Goal: Task Accomplishment & Management: Manage account settings

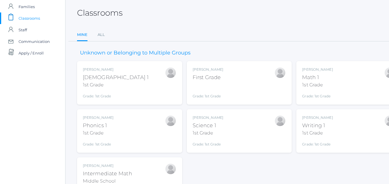
scroll to position [21, 4]
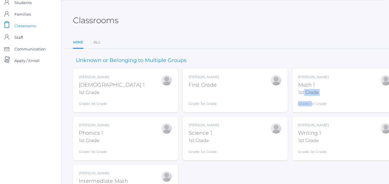
click at [303, 96] on div "Bonnie Posey Math 1 1st Grade Grade: 1st Grade 01ELEM" at bounding box center [313, 90] width 31 height 32
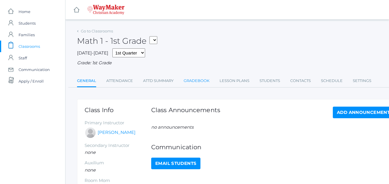
click at [199, 81] on link "Gradebook" at bounding box center [196, 81] width 26 height 12
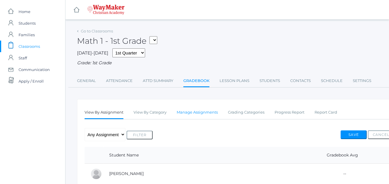
drag, startPoint x: 202, startPoint y: 115, endPoint x: 198, endPoint y: 113, distance: 4.1
click at [203, 115] on link "Manage Assignments" at bounding box center [196, 112] width 41 height 12
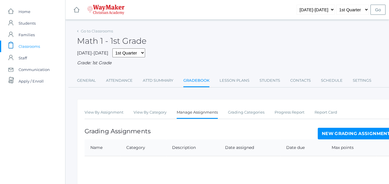
click at [344, 135] on link "New Grading Assignment" at bounding box center [355, 134] width 76 height 12
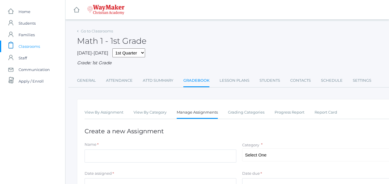
click at [345, 134] on h1 "Create a new Assignment" at bounding box center [238, 131] width 309 height 7
click at [104, 143] on div "Name *" at bounding box center [160, 145] width 152 height 8
click at [104, 144] on div "Name *" at bounding box center [160, 145] width 152 height 8
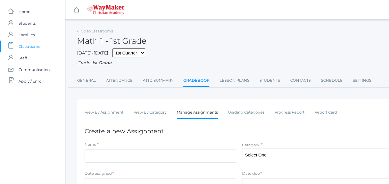
click at [102, 147] on div "Name *" at bounding box center [160, 145] width 152 height 8
click at [99, 144] on div "Name *" at bounding box center [160, 145] width 152 height 8
click at [95, 147] on label "Name" at bounding box center [90, 144] width 12 height 6
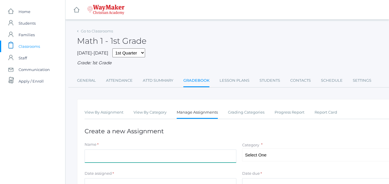
click at [95, 149] on input "Name" at bounding box center [160, 155] width 152 height 13
type input "p10"
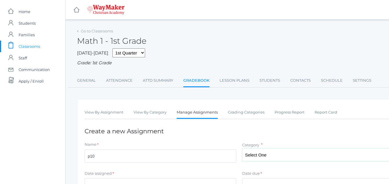
click at [267, 157] on select "Select One A Participation Tests" at bounding box center [318, 154] width 152 height 13
click at [267, 158] on select "Select One A Participation Tests" at bounding box center [318, 154] width 152 height 13
click at [268, 158] on select "Select One A Participation Tests" at bounding box center [318, 154] width 152 height 13
select select "1225"
click at [242, 149] on select "Select One A Participation Tests" at bounding box center [318, 154] width 152 height 13
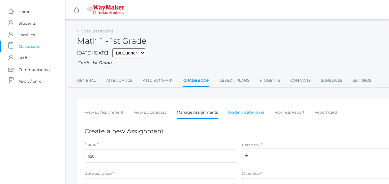
click at [255, 113] on link "Grading Categories" at bounding box center [246, 112] width 36 height 12
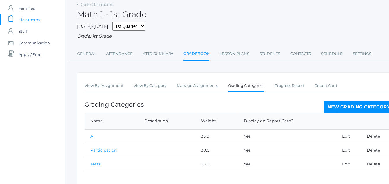
scroll to position [39, 0]
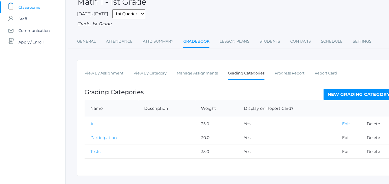
click at [343, 125] on link "Edit" at bounding box center [346, 123] width 8 height 5
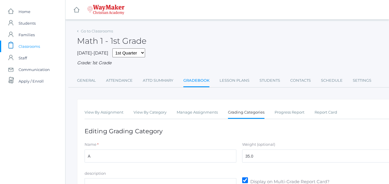
click at [343, 124] on div "View By Assignment View By Category Manage Assignments Grading Categories Progr…" at bounding box center [239, 169] width 324 height 140
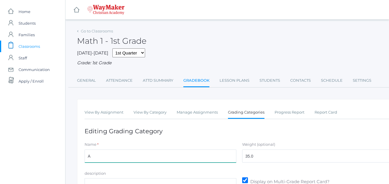
drag, startPoint x: 95, startPoint y: 157, endPoint x: 100, endPoint y: 154, distance: 4.9
click at [95, 156] on input "A" at bounding box center [160, 155] width 152 height 13
type input "Asssignments/Projects"
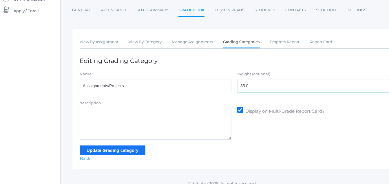
scroll to position [77, 5]
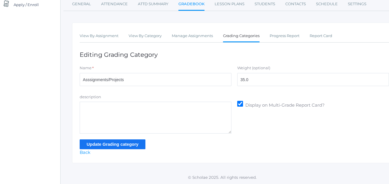
click at [117, 146] on input "Update Grading category" at bounding box center [113, 144] width 66 height 10
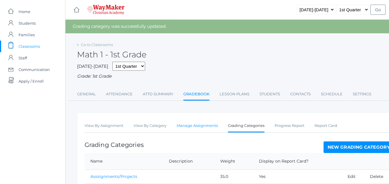
click at [185, 127] on link "Manage Assignments" at bounding box center [196, 126] width 41 height 12
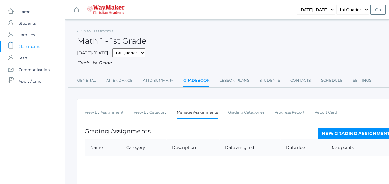
click at [186, 127] on div "View By Assignment View By Category Manage Assignments Grading Categories Progr…" at bounding box center [239, 157] width 324 height 116
click at [343, 133] on link "New Grading Assignment" at bounding box center [355, 134] width 76 height 12
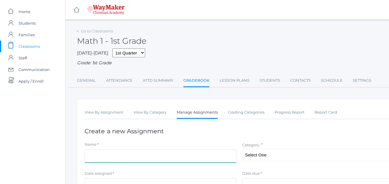
click at [86, 157] on input "Name" at bounding box center [160, 155] width 152 height 13
type input "p13"
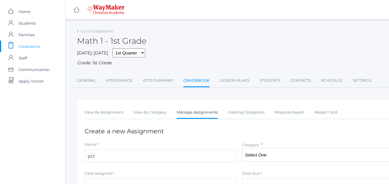
click at [261, 157] on select "Select One Asssignments/Projects Participation Tests" at bounding box center [318, 154] width 152 height 13
click at [255, 157] on select "Select One Asssignments/Projects Participation Tests" at bounding box center [318, 154] width 152 height 13
select select "1225"
click at [242, 149] on select "Select One Asssignments/Projects Participation Tests" at bounding box center [318, 154] width 152 height 13
click at [116, 176] on div "Date assigned *" at bounding box center [160, 174] width 152 height 8
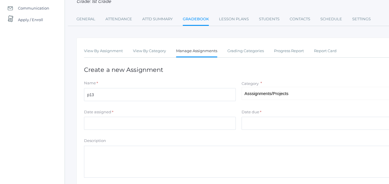
scroll to position [62, 1]
click at [86, 125] on input "Date assigned" at bounding box center [160, 122] width 152 height 13
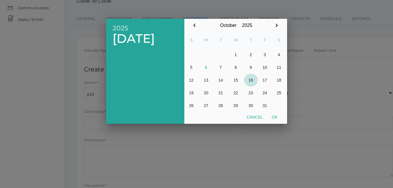
click at [250, 80] on button "16" at bounding box center [251, 80] width 14 height 13
click at [88, 125] on div at bounding box center [196, 70] width 393 height 235
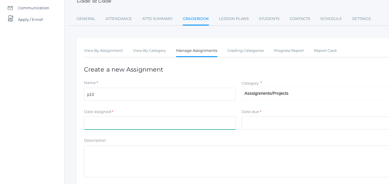
click at [88, 122] on input "Date assigned" at bounding box center [160, 122] width 152 height 13
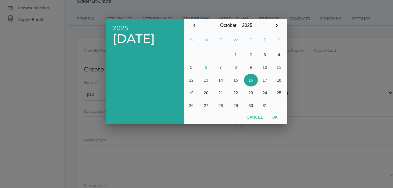
click at [101, 126] on div at bounding box center [196, 70] width 393 height 235
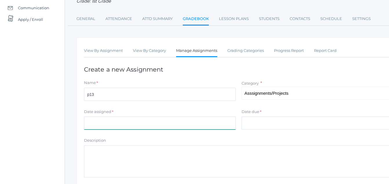
click at [95, 127] on input "Date assigned" at bounding box center [160, 122] width 152 height 13
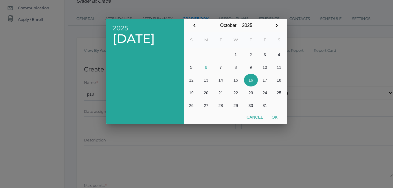
click at [259, 83] on table "S M T W T F S 1 2 3 4 5 6 7 8 9 10 11 12 13 14 15 16 17 18 19 20 21 22 23 24 25…" at bounding box center [235, 72] width 102 height 80
click at [195, 27] on icon "button" at bounding box center [194, 25] width 7 height 7
click at [198, 24] on icon "button" at bounding box center [194, 25] width 7 height 7
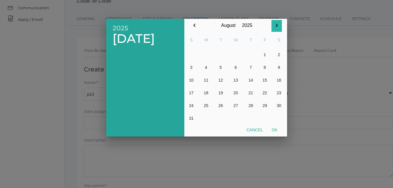
click at [277, 25] on icon "button" at bounding box center [276, 25] width 7 height 7
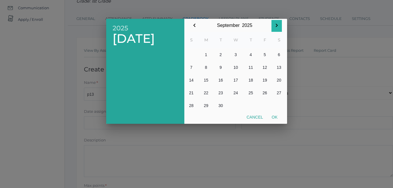
click at [277, 25] on icon "button" at bounding box center [276, 25] width 7 height 7
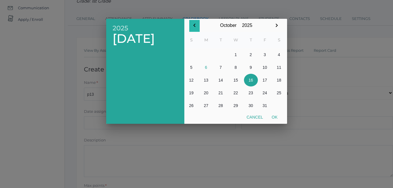
click at [194, 24] on icon "button" at bounding box center [194, 25] width 7 height 7
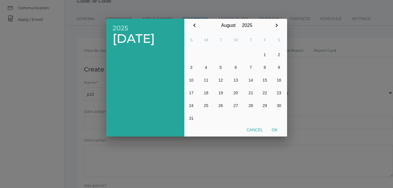
click at [194, 25] on icon "button" at bounding box center [194, 24] width 2 height 3
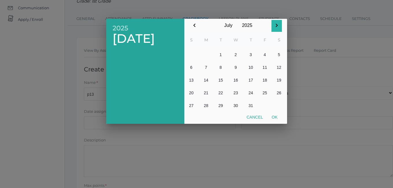
click at [277, 25] on icon "button" at bounding box center [276, 25] width 7 height 7
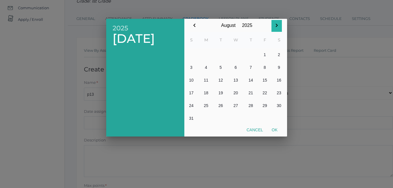
click at [277, 25] on icon "button" at bounding box center [276, 25] width 7 height 7
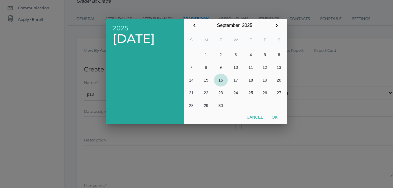
click at [222, 78] on button "16" at bounding box center [221, 80] width 14 height 13
click at [275, 116] on button "Ok" at bounding box center [274, 117] width 14 height 10
type input "[DATE]"
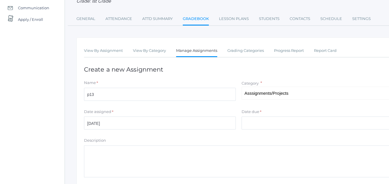
click at [268, 115] on div "Date due *" at bounding box center [317, 113] width 152 height 8
click at [265, 111] on div "Date due *" at bounding box center [317, 113] width 152 height 8
click at [251, 110] on label "Date due" at bounding box center [250, 112] width 18 height 6
click at [251, 116] on input "Date due" at bounding box center [317, 122] width 152 height 13
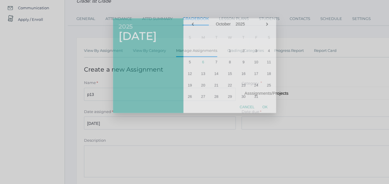
scroll to position [62, 5]
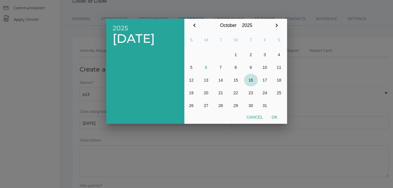
click at [251, 81] on button "16" at bounding box center [251, 80] width 14 height 13
click at [277, 118] on button "Ok" at bounding box center [274, 117] width 14 height 10
type input "[DATE]"
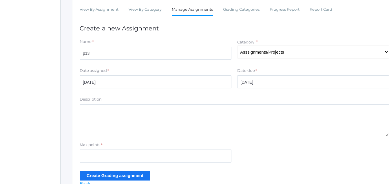
scroll to position [102, 5]
click at [106, 146] on div "Max points *" at bounding box center [156, 146] width 152 height 8
drag, startPoint x: 104, startPoint y: 133, endPoint x: 101, endPoint y: 135, distance: 3.5
click at [105, 133] on textarea "Description" at bounding box center [234, 120] width 309 height 32
click at [107, 146] on div "Max points *" at bounding box center [156, 146] width 152 height 8
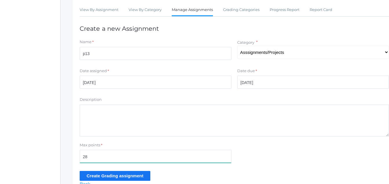
click at [96, 158] on input "28" at bounding box center [156, 156] width 152 height 13
type input "28"
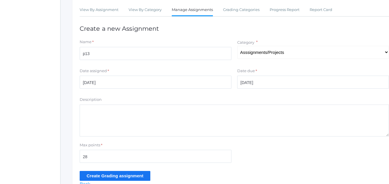
click at [129, 169] on form "Name * p13 Category * Select One Asssignments/Projects Participation Tests Date…" at bounding box center [234, 109] width 309 height 141
click at [135, 173] on input "Create Grading assignment" at bounding box center [115, 176] width 71 height 10
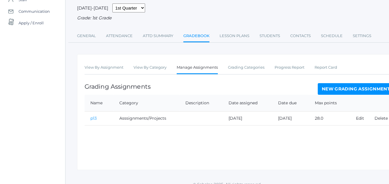
scroll to position [66, 0]
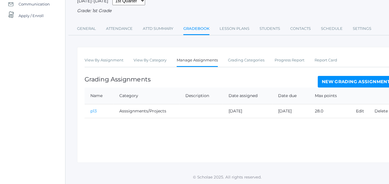
drag, startPoint x: 182, startPoint y: 119, endPoint x: 169, endPoint y: 111, distance: 15.2
click at [175, 115] on td "Asssignments/Projects" at bounding box center [146, 111] width 66 height 14
drag, startPoint x: 177, startPoint y: 116, endPoint x: 183, endPoint y: 116, distance: 6.1
click at [187, 117] on tr "p13 Asssignments/Projects 2025-09-16 2025-10-16 28.0 Edit Delete" at bounding box center [238, 111] width 309 height 14
click at [99, 110] on td "p13" at bounding box center [98, 111] width 29 height 14
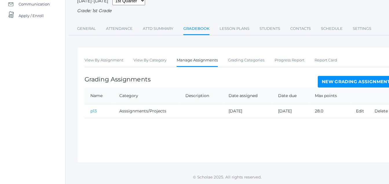
click at [93, 110] on link "p13" at bounding box center [93, 110] width 6 height 5
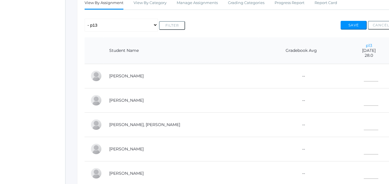
scroll to position [110, 0]
click at [363, 124] on input"] "text" at bounding box center [370, 123] width 14 height 13
type input"] "28"
click at [363, 75] on input"] "text" at bounding box center [370, 74] width 14 height 13
type input"] "28"
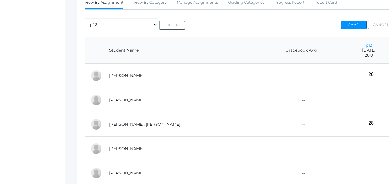
click at [363, 152] on input"] "text" at bounding box center [370, 147] width 14 height 13
type input"] "24"
click at [363, 176] on input"] "text" at bounding box center [370, 171] width 14 height 13
drag, startPoint x: 348, startPoint y: 176, endPoint x: 356, endPoint y: 95, distance: 81.6
click at [352, 96] on tbody "Diedrich, Vonn -- 28 Hammock, Dylan -- Moe, Connor -- 28 Moran, Roman -- 24 28" at bounding box center [238, 136] width 309 height 146
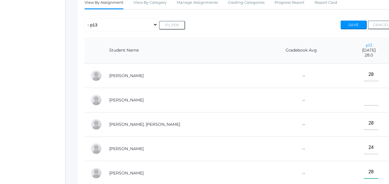
type input"] "28"
click at [363, 100] on input"] "text" at bounding box center [370, 98] width 14 height 13
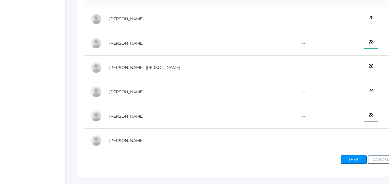
scroll to position [166, 0]
type input"] "28"
click at [363, 142] on input"] "text" at bounding box center [370, 139] width 14 height 13
type input"] "28"
click at [360, 164] on button "Save" at bounding box center [353, 159] width 26 height 9
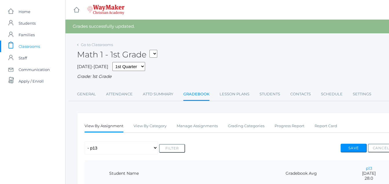
click at [360, 154] on div "Save Cancel" at bounding box center [366, 148] width 53 height 11
drag, startPoint x: 207, startPoint y: 119, endPoint x: 203, endPoint y: 121, distance: 4.2
click at [208, 121] on link "Manage Assignments" at bounding box center [196, 126] width 41 height 12
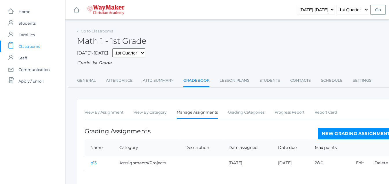
click at [356, 133] on link "New Grading Assignment" at bounding box center [355, 134] width 76 height 12
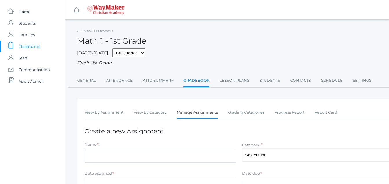
click at [266, 156] on select "Select One Asssignments/Projects Participation Tests" at bounding box center [318, 154] width 152 height 13
select select "1224"
click at [242, 149] on select "Select One Asssignments/Projects Participation Tests" at bounding box center [318, 154] width 152 height 13
click at [116, 174] on div "Date assigned *" at bounding box center [160, 174] width 152 height 8
click at [114, 176] on div "Date assigned *" at bounding box center [160, 174] width 152 height 8
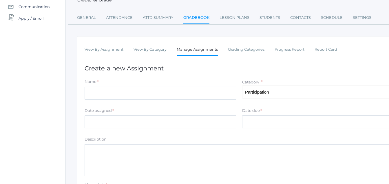
scroll to position [63, 0]
click at [92, 123] on input "Date assigned" at bounding box center [160, 121] width 152 height 13
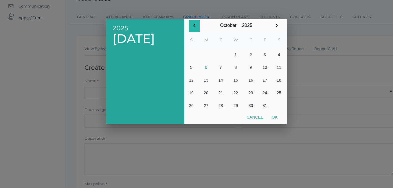
click at [194, 26] on icon "button" at bounding box center [194, 24] width 2 height 3
click at [195, 27] on icon "button" at bounding box center [194, 24] width 2 height 3
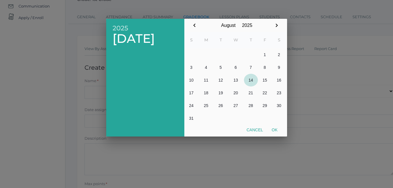
click at [251, 80] on button "14" at bounding box center [251, 80] width 14 height 13
click at [276, 130] on button "Ok" at bounding box center [274, 130] width 14 height 10
type input "2025-08-14"
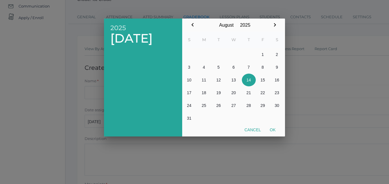
click at [276, 130] on div at bounding box center [194, 69] width 389 height 230
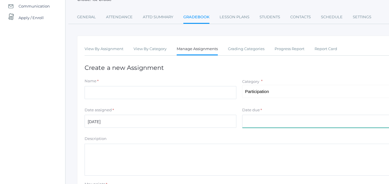
click at [256, 126] on input "Date due" at bounding box center [318, 121] width 152 height 13
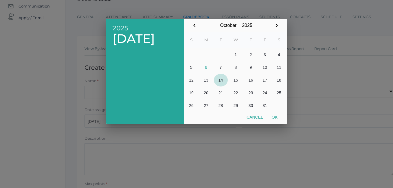
click at [220, 80] on button "14" at bounding box center [221, 80] width 14 height 13
click at [275, 117] on button "Ok" at bounding box center [274, 117] width 14 height 10
type input "2025-10-14"
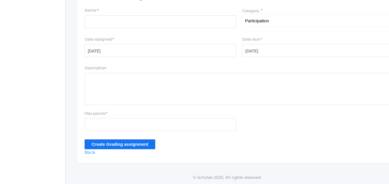
scroll to position [135, 0]
click at [119, 113] on div "Max points *" at bounding box center [160, 115] width 152 height 8
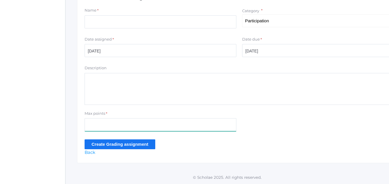
click at [96, 126] on input "Max points" at bounding box center [160, 124] width 152 height 13
type input "10"
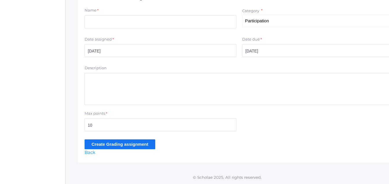
click at [120, 145] on input "Create Grading assignment" at bounding box center [119, 144] width 71 height 10
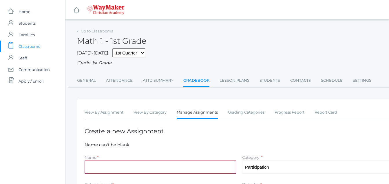
drag, startPoint x: 142, startPoint y: 169, endPoint x: 135, endPoint y: 170, distance: 8.0
click at [141, 172] on input "Name" at bounding box center [160, 166] width 152 height 13
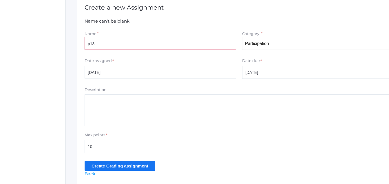
scroll to position [127, 0]
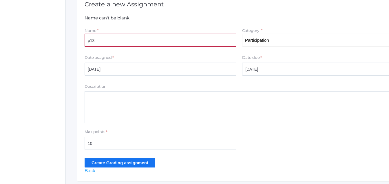
type input "p13"
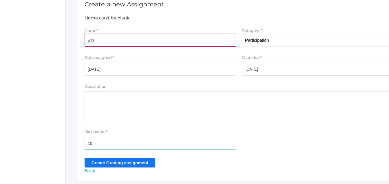
drag, startPoint x: 302, startPoint y: 145, endPoint x: 135, endPoint y: 163, distance: 168.5
click at [135, 163] on form "Name can't be blank Name * p13 Category * Select One Asssignments/Projects Part…" at bounding box center [238, 91] width 309 height 152
click at [144, 171] on div "View By Assignment View By Category Manage Assignments Grading Categories Progr…" at bounding box center [239, 76] width 324 height 209
click at [129, 160] on input "Create Grading assignment" at bounding box center [119, 163] width 71 height 10
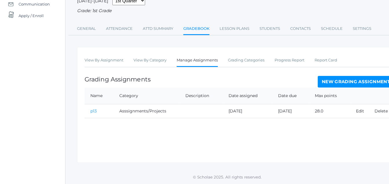
scroll to position [66, 0]
click at [348, 80] on link "New Grading Assignment" at bounding box center [355, 82] width 76 height 12
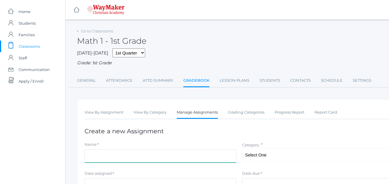
click at [97, 161] on input "Name" at bounding box center [160, 155] width 152 height 13
type input "p13"
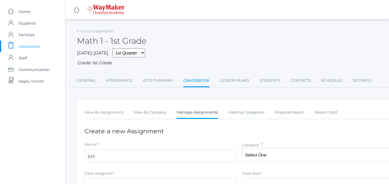
click at [274, 158] on select "Select One Asssignments/Projects Participation Tests" at bounding box center [318, 154] width 152 height 13
select select "1224"
click at [242, 149] on select "Select One Asssignments/Projects Participation Tests" at bounding box center [318, 154] width 152 height 13
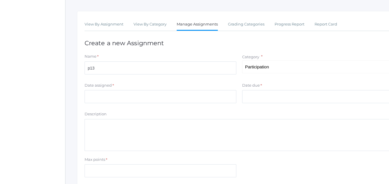
scroll to position [92, 0]
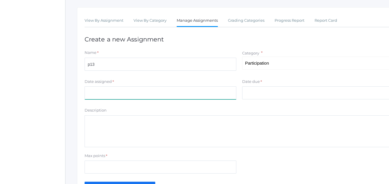
click at [85, 90] on input "Date assigned" at bounding box center [160, 92] width 152 height 13
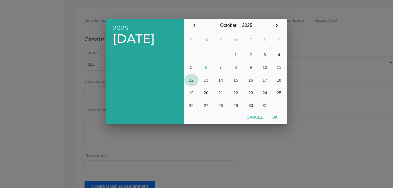
click at [188, 78] on button "12" at bounding box center [191, 80] width 14 height 13
click at [195, 25] on icon "button" at bounding box center [194, 24] width 2 height 3
click at [223, 80] on button "16" at bounding box center [221, 80] width 14 height 13
click at [275, 117] on button "Ok" at bounding box center [274, 117] width 14 height 10
type input "[DATE]"
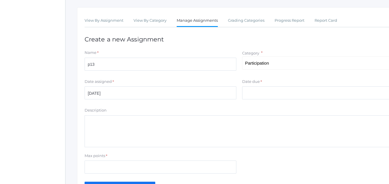
click at [275, 117] on textarea "Description" at bounding box center [238, 131] width 309 height 32
click at [258, 91] on input "Date due" at bounding box center [318, 92] width 152 height 13
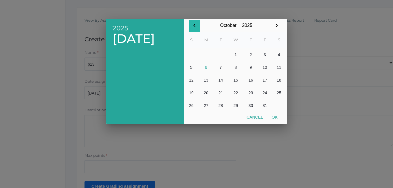
click at [194, 25] on icon "button" at bounding box center [194, 25] width 7 height 7
click at [221, 81] on button "16" at bounding box center [221, 80] width 14 height 13
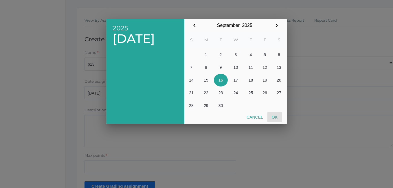
click at [276, 119] on button "Ok" at bounding box center [274, 117] width 14 height 10
type input "[DATE]"
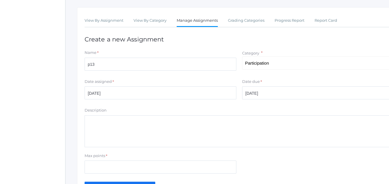
click at [112, 157] on div "Max points *" at bounding box center [160, 157] width 152 height 8
click at [104, 170] on input "Max points" at bounding box center [160, 166] width 152 height 13
type input "10"
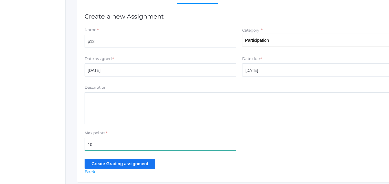
scroll to position [135, 0]
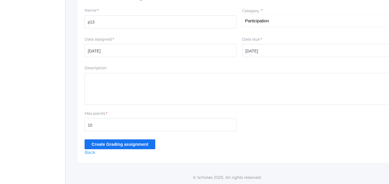
click at [113, 144] on input "Create Grading assignment" at bounding box center [119, 144] width 71 height 10
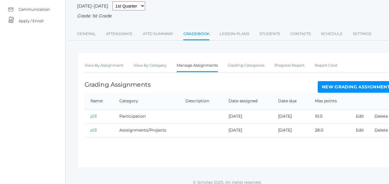
scroll to position [66, 0]
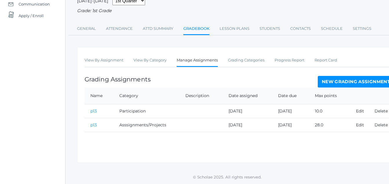
click at [101, 121] on td "p13" at bounding box center [98, 125] width 29 height 14
click at [93, 124] on link "p13" at bounding box center [93, 124] width 6 height 5
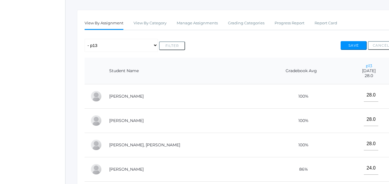
scroll to position [89, 0]
click at [360, 55] on div "View By Assignment View By Category Manage Assignments Grading Categories Progr…" at bounding box center [239, 132] width 324 height 244
drag, startPoint x: 36, startPoint y: 107, endPoint x: 39, endPoint y: 107, distance: 3.2
click at [36, 106] on div "icons/ui/navigation/home Created with Sketch. Home icons/user/plain Created wit…" at bounding box center [32, 93] width 65 height 364
click at [209, 25] on link "Manage Assignments" at bounding box center [196, 24] width 41 height 12
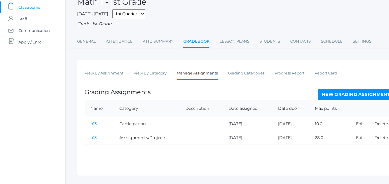
scroll to position [53, 0]
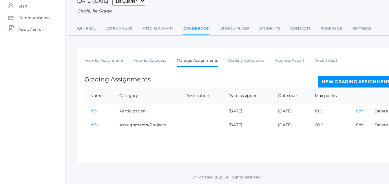
click at [358, 113] on link "Edit" at bounding box center [360, 110] width 8 height 5
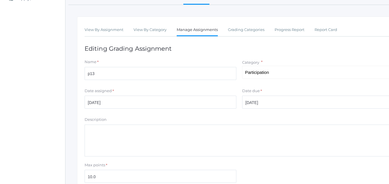
scroll to position [85, 0]
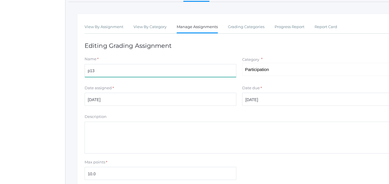
click at [96, 74] on input "p13" at bounding box center [160, 70] width 152 height 13
type input "p"
type input "Participation"
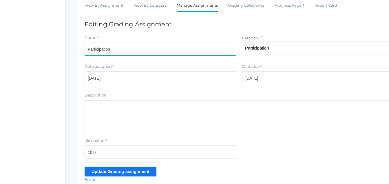
scroll to position [135, 0]
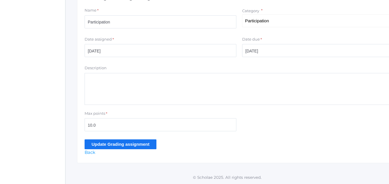
click at [98, 141] on input "Update Grading assignment" at bounding box center [120, 144] width 72 height 10
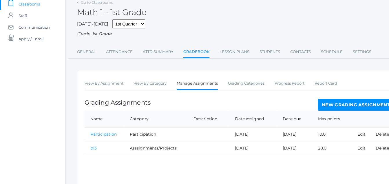
scroll to position [46, 0]
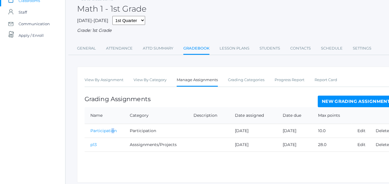
click at [113, 135] on td "Participation" at bounding box center [103, 131] width 39 height 14
drag, startPoint x: 113, startPoint y: 135, endPoint x: 111, endPoint y: 130, distance: 5.6
click at [111, 130] on link "Participation" at bounding box center [103, 130] width 26 height 5
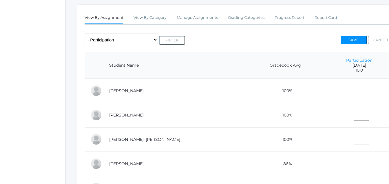
scroll to position [95, 0]
click at [354, 93] on input"] "text" at bounding box center [361, 89] width 14 height 13
type input"] "10"
click at [354, 115] on input"] "text" at bounding box center [361, 113] width 14 height 13
click at [354, 119] on input"] "text" at bounding box center [361, 113] width 14 height 13
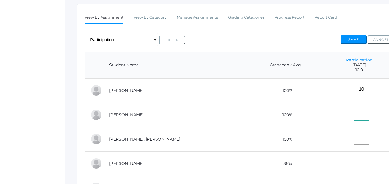
click at [354, 119] on input"] "text" at bounding box center [361, 113] width 14 height 13
type input"] "9"
click at [354, 143] on input"] "text" at bounding box center [361, 137] width 14 height 13
type input"] "10"
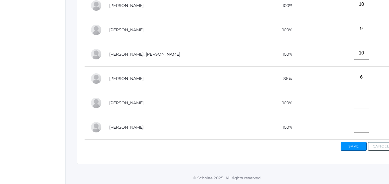
scroll to position [181, 0]
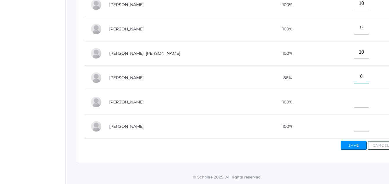
click at [351, 163] on div "View By Assignment View By Category Manage Assignments Grading Categories Progr…" at bounding box center [239, 40] width 324 height 244
type input"] "6"
click at [354, 105] on input"] "text" at bounding box center [361, 100] width 14 height 13
type input"] "4"
click at [354, 129] on input"] "text" at bounding box center [361, 125] width 14 height 13
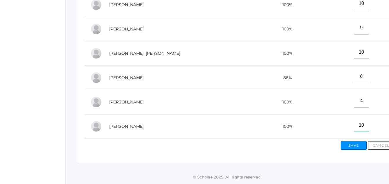
type input"] "10"
click at [356, 149] on button "Save" at bounding box center [353, 145] width 26 height 9
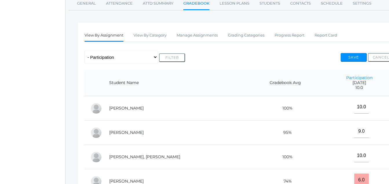
scroll to position [91, 0]
click at [202, 36] on link "Manage Assignments" at bounding box center [196, 35] width 41 height 12
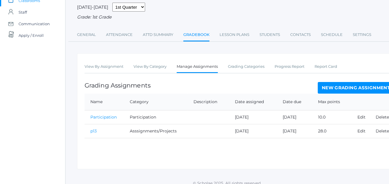
scroll to position [53, 0]
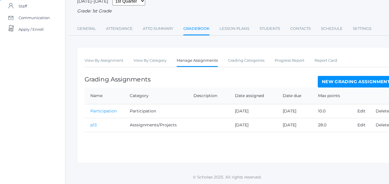
click at [362, 81] on link "New Grading Assignment" at bounding box center [355, 82] width 76 height 12
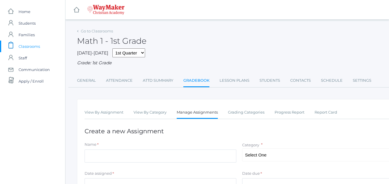
click at [111, 149] on div "Name *" at bounding box center [160, 145] width 152 height 8
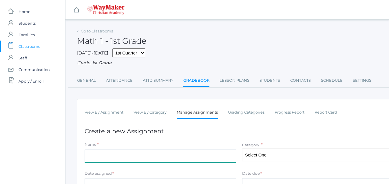
drag, startPoint x: 95, startPoint y: 160, endPoint x: 86, endPoint y: 156, distance: 9.3
click at [96, 160] on input "Name" at bounding box center [160, 155] width 152 height 13
type input "p19"
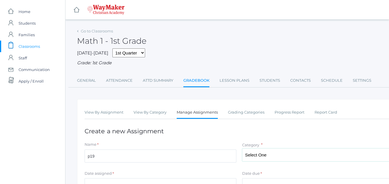
click at [269, 155] on select "Select One Asssignments/Projects Participation Tests" at bounding box center [318, 154] width 152 height 13
select select "1225"
click at [242, 149] on select "Select One Asssignments/Projects Participation Tests" at bounding box center [318, 154] width 152 height 13
click at [258, 129] on h1 "Create a new Assignment" at bounding box center [238, 131] width 309 height 7
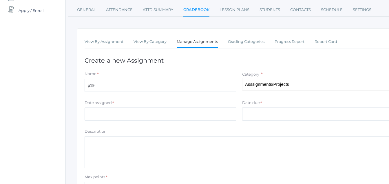
scroll to position [70, 0]
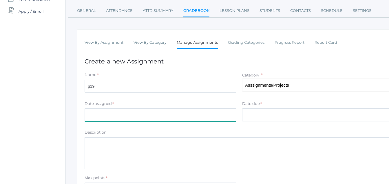
click at [89, 114] on input "Date assigned" at bounding box center [160, 114] width 152 height 13
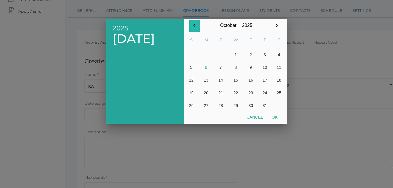
click at [193, 27] on icon "button" at bounding box center [194, 25] width 7 height 7
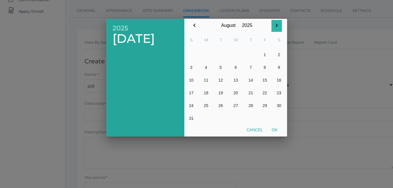
click at [281, 27] on button "button" at bounding box center [276, 26] width 10 height 12
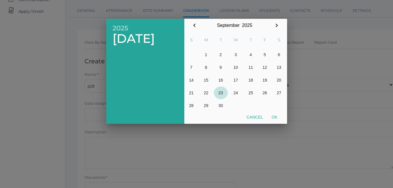
click at [219, 94] on button "23" at bounding box center [221, 93] width 14 height 13
click at [278, 116] on button "Ok" at bounding box center [274, 117] width 14 height 10
type input "[DATE]"
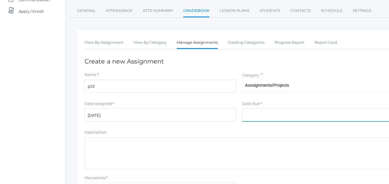
click at [252, 116] on input "Date due" at bounding box center [318, 114] width 152 height 13
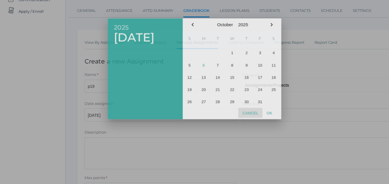
click at [253, 116] on button "Cancel" at bounding box center [250, 113] width 24 height 10
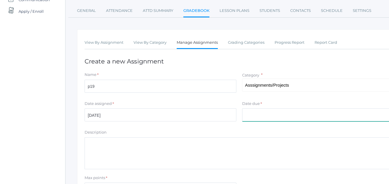
click at [256, 116] on input "Date due" at bounding box center [318, 114] width 152 height 13
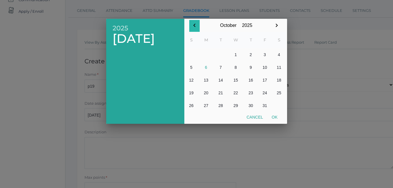
click at [191, 25] on icon "button" at bounding box center [194, 25] width 7 height 7
click at [222, 92] on button "23" at bounding box center [221, 93] width 14 height 13
click at [274, 115] on button "Ok" at bounding box center [274, 117] width 14 height 10
type input "[DATE]"
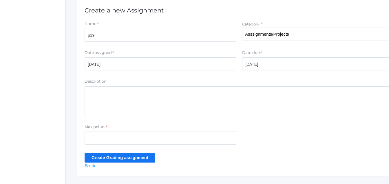
scroll to position [121, 0]
click at [99, 141] on input "42" at bounding box center [160, 137] width 152 height 13
type input "42"
click at [118, 160] on input "Create Grading assignment" at bounding box center [119, 157] width 71 height 10
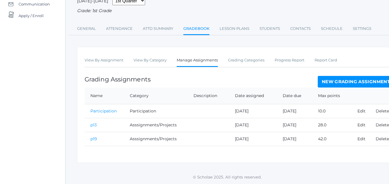
scroll to position [66, 0]
click at [96, 139] on link "p19" at bounding box center [93, 138] width 7 height 5
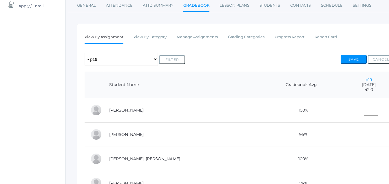
scroll to position [76, 0]
click at [346, 96] on th "p19 2025-09-23 42.0" at bounding box center [368, 84] width 50 height 27
click at [363, 111] on input"] "text" at bounding box center [370, 108] width 14 height 13
type input"] "42"
click at [363, 134] on input"] "42" at bounding box center [370, 132] width 14 height 13
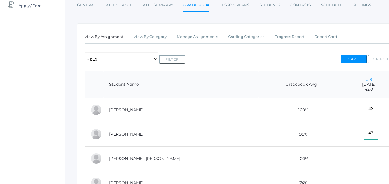
type input"] "42"
click at [363, 161] on input"] "text" at bounding box center [370, 157] width 14 height 13
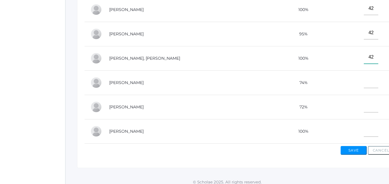
scroll to position [176, 0]
type input"] "42"
click at [363, 82] on input"] "text" at bounding box center [370, 80] width 14 height 13
type input"] "42"
click at [363, 131] on input"] "42" at bounding box center [370, 129] width 14 height 13
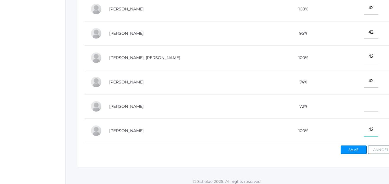
type input"] "42"
click at [358, 154] on button "Save" at bounding box center [353, 149] width 26 height 9
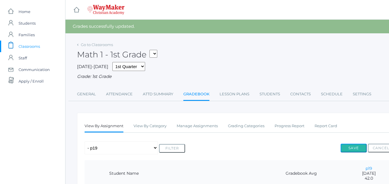
click at [358, 151] on button "Save" at bounding box center [353, 147] width 26 height 9
click at [199, 94] on link "Gradebook" at bounding box center [196, 94] width 26 height 12
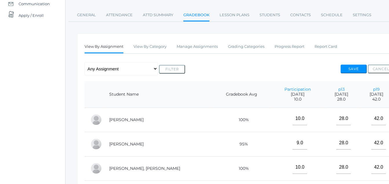
scroll to position [65, 0]
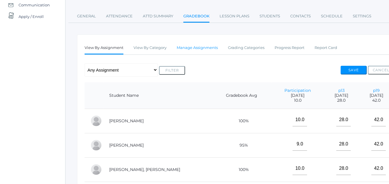
click at [200, 52] on link "Manage Assignments" at bounding box center [196, 48] width 41 height 12
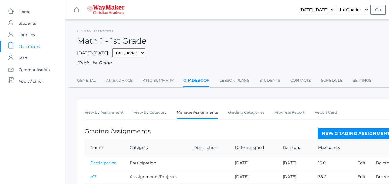
click at [352, 135] on link "New Grading Assignment" at bounding box center [355, 134] width 76 height 12
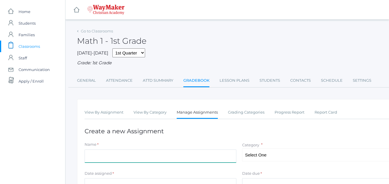
click at [88, 154] on input "Name" at bounding box center [160, 155] width 152 height 13
type input "p21"
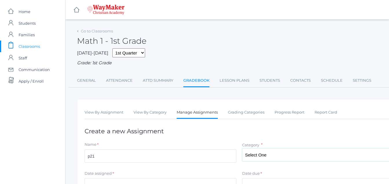
click at [271, 154] on select "Select One Asssignments/Projects Participation Tests" at bounding box center [318, 154] width 152 height 13
select select "1225"
click at [242, 149] on select "Select One Asssignments/Projects Participation Tests" at bounding box center [318, 154] width 152 height 13
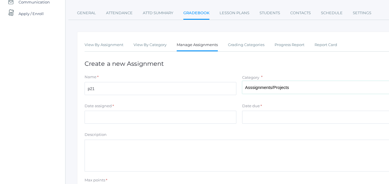
scroll to position [77, 0]
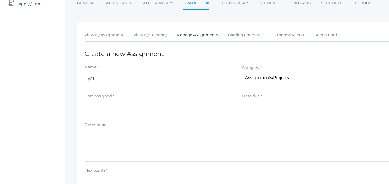
click at [87, 111] on input "Date assigned" at bounding box center [160, 107] width 152 height 13
click at [92, 109] on input "Date assigned" at bounding box center [160, 107] width 152 height 13
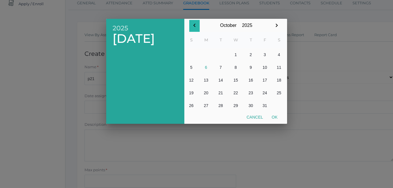
click at [194, 25] on icon "button" at bounding box center [194, 25] width 7 height 7
click at [252, 79] on button "18" at bounding box center [251, 80] width 14 height 13
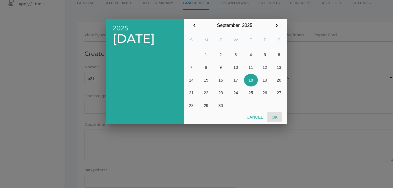
click at [273, 118] on button "Ok" at bounding box center [274, 117] width 14 height 10
type input "[DATE]"
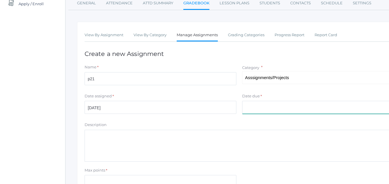
click at [272, 107] on input "Date due" at bounding box center [318, 107] width 152 height 13
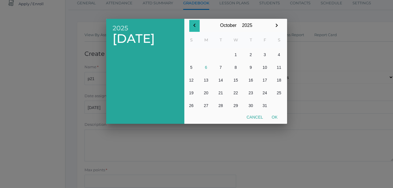
click at [194, 25] on icon "button" at bounding box center [194, 25] width 7 height 7
click at [251, 82] on button "18" at bounding box center [251, 80] width 14 height 13
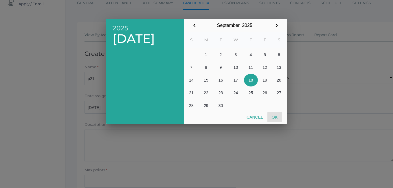
click at [276, 115] on button "Ok" at bounding box center [274, 117] width 14 height 10
type input "[DATE]"
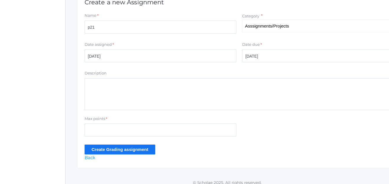
scroll to position [135, 0]
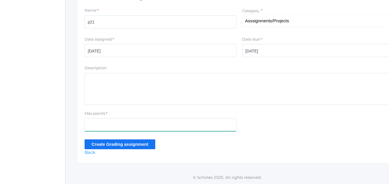
click at [98, 122] on input "Max points" at bounding box center [160, 124] width 152 height 13
type input "27"
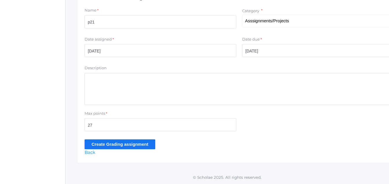
click at [115, 144] on input "Create Grading assignment" at bounding box center [119, 144] width 71 height 10
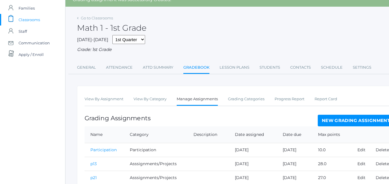
scroll to position [71, 0]
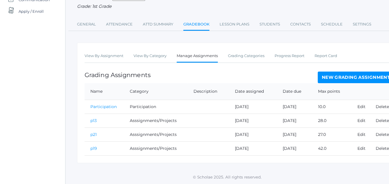
click at [96, 133] on link "p21" at bounding box center [93, 134] width 6 height 5
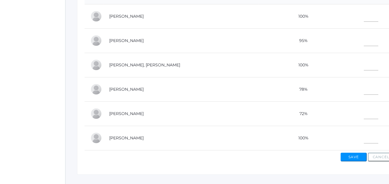
scroll to position [170, 0]
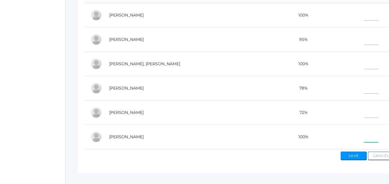
click at [363, 139] on input"] "text" at bounding box center [370, 135] width 14 height 13
type input"] "26"
drag, startPoint x: 347, startPoint y: 89, endPoint x: 350, endPoint y: 89, distance: 3.2
click at [363, 89] on input"] "81" at bounding box center [370, 86] width 14 height 13
click at [363, 87] on input"] "1" at bounding box center [370, 86] width 14 height 13
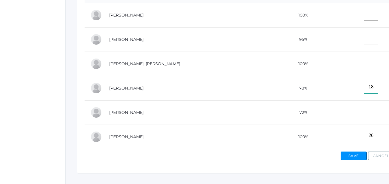
type input"] "18"
click at [363, 60] on input"] "text" at bounding box center [370, 62] width 14 height 13
click at [363, 16] on input"] "72" at bounding box center [370, 14] width 14 height 13
click at [363, 15] on input"] "72" at bounding box center [370, 14] width 14 height 13
type input"] "7"
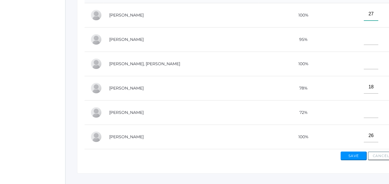
type input"] "27"
drag, startPoint x: 358, startPoint y: 36, endPoint x: 349, endPoint y: 37, distance: 8.1
click at [363, 36] on input"] "text" at bounding box center [370, 38] width 14 height 13
type input"] "27"
click at [363, 68] on input"] "27" at bounding box center [370, 62] width 14 height 13
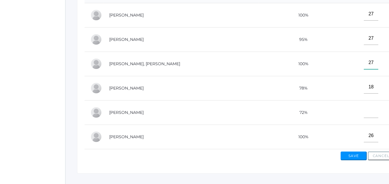
type input"] "27"
drag, startPoint x: 362, startPoint y: 158, endPoint x: 356, endPoint y: 159, distance: 6.1
click at [360, 157] on button "Save" at bounding box center [353, 155] width 26 height 9
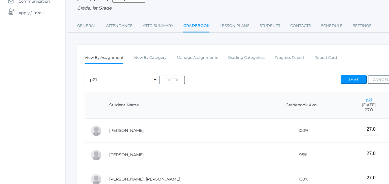
scroll to position [69, 0]
click at [202, 30] on link "Gradebook" at bounding box center [196, 26] width 26 height 12
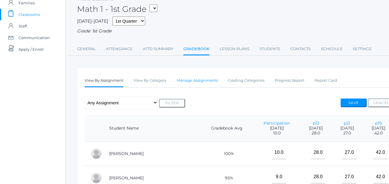
scroll to position [29, 0]
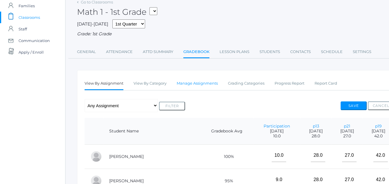
click at [191, 84] on link "Manage Assignments" at bounding box center [196, 84] width 41 height 12
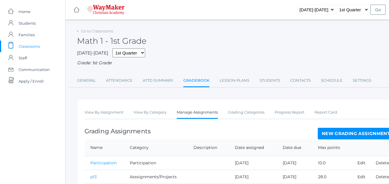
click at [356, 135] on link "New Grading Assignment" at bounding box center [355, 134] width 76 height 12
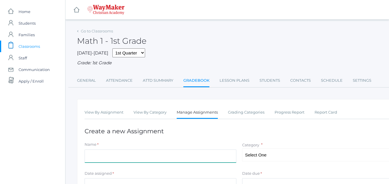
click at [92, 159] on input "Name" at bounding box center [160, 155] width 152 height 13
type input "Participation"
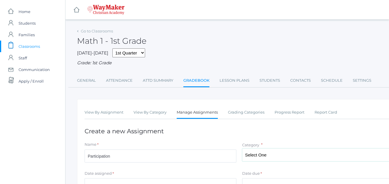
click at [270, 154] on select "Select One Asssignments/Projects Participation Tests" at bounding box center [318, 154] width 152 height 13
drag, startPoint x: 121, startPoint y: 176, endPoint x: 113, endPoint y: 169, distance: 11.7
click at [122, 176] on div "Date assigned *" at bounding box center [160, 174] width 152 height 8
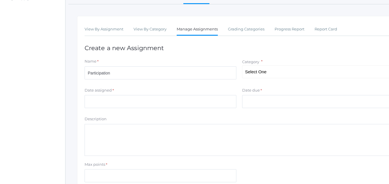
scroll to position [84, 0]
click at [93, 107] on input "Date assigned" at bounding box center [160, 100] width 152 height 13
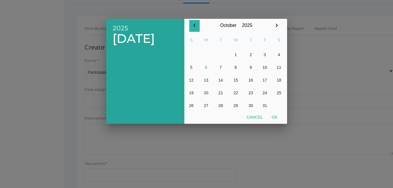
click at [195, 23] on icon "button" at bounding box center [194, 25] width 7 height 7
click at [226, 86] on table "S M T W T F S 1 2 3 4 5 6 7 8 9 10 11 12 13 14 15 16 17 18 19 20 21 22 23 24 25…" at bounding box center [235, 72] width 102 height 80
click at [251, 76] on button "18" at bounding box center [251, 80] width 14 height 13
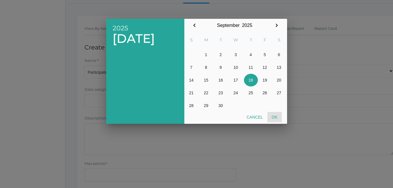
click at [277, 117] on button "Ok" at bounding box center [274, 117] width 14 height 10
type input "[DATE]"
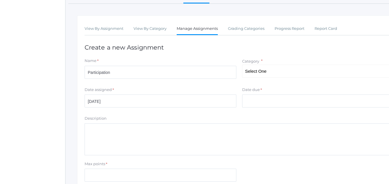
click at [269, 92] on div "Date due *" at bounding box center [318, 91] width 152 height 8
click at [269, 89] on div "Date due *" at bounding box center [318, 91] width 152 height 8
click at [266, 104] on input "Date due" at bounding box center [318, 100] width 152 height 13
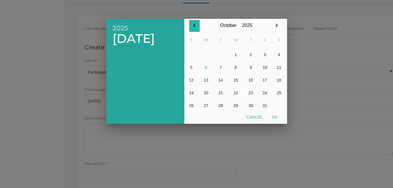
click at [195, 25] on icon "button" at bounding box center [194, 25] width 7 height 7
drag, startPoint x: 195, startPoint y: 25, endPoint x: 253, endPoint y: 82, distance: 81.0
click at [253, 82] on div "September January February March April May June July August September October N…" at bounding box center [235, 65] width 103 height 93
click at [253, 82] on button "18" at bounding box center [251, 80] width 14 height 13
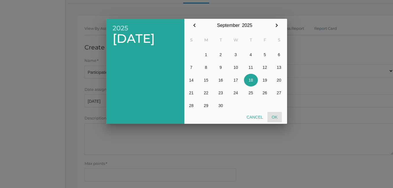
click at [276, 116] on button "Ok" at bounding box center [274, 117] width 14 height 10
type input "[DATE]"
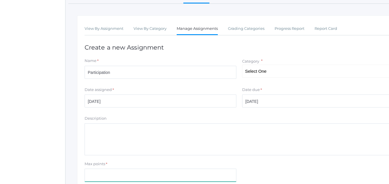
click at [96, 174] on input "Max points" at bounding box center [160, 174] width 152 height 13
type input "10"
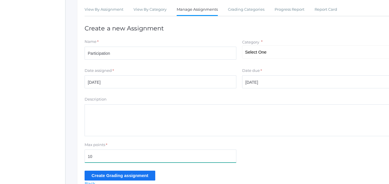
scroll to position [135, 0]
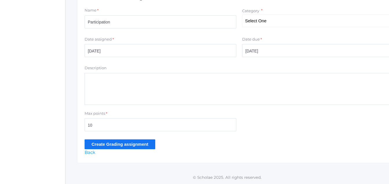
click at [117, 141] on input "Create Grading assignment" at bounding box center [119, 144] width 71 height 10
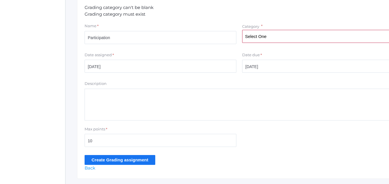
scroll to position [154, 0]
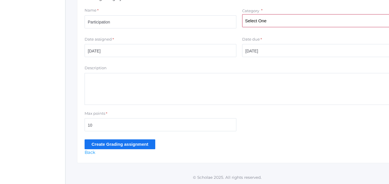
drag, startPoint x: 118, startPoint y: 145, endPoint x: 111, endPoint y: 139, distance: 9.0
click at [116, 144] on input "Create Grading assignment" at bounding box center [119, 144] width 71 height 10
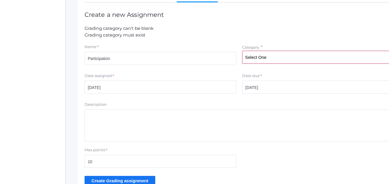
scroll to position [119, 0]
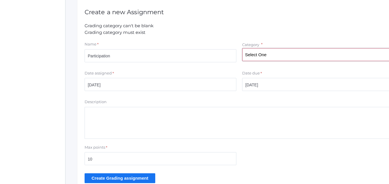
click at [265, 50] on select "Select One Asssignments/Projects Participation Tests" at bounding box center [318, 54] width 152 height 13
select select "1224"
click at [242, 49] on select "Select One Asssignments/Projects Participation Tests" at bounding box center [318, 54] width 152 height 13
click at [107, 178] on input "Create Grading assignment" at bounding box center [119, 178] width 71 height 10
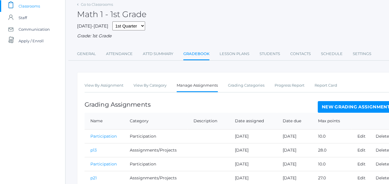
scroll to position [84, 0]
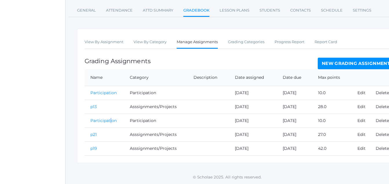
click at [110, 116] on td "Participation" at bounding box center [103, 120] width 39 height 14
drag, startPoint x: 110, startPoint y: 116, endPoint x: 113, endPoint y: 121, distance: 5.6
click at [113, 121] on link "Participation" at bounding box center [103, 120] width 26 height 5
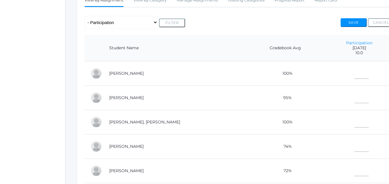
scroll to position [113, 0]
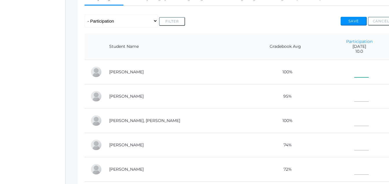
click at [354, 74] on input"] "text" at bounding box center [361, 70] width 14 height 13
type input"] "10"
type input"] "42"
type input"] "10"
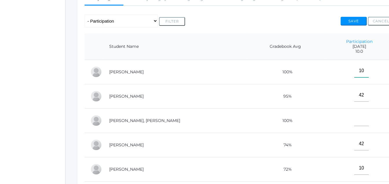
type input"] "10"
click at [354, 97] on input"] "42" at bounding box center [361, 95] width 14 height 13
type input"] "4"
type input"] "10"
click at [354, 119] on input"] "text" at bounding box center [361, 119] width 14 height 13
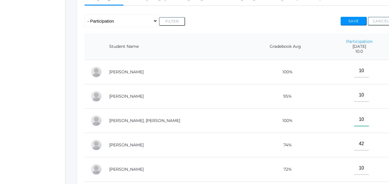
type input"] "10"
type input"] "4"
click at [354, 145] on input"] "8" at bounding box center [361, 143] width 14 height 13
type input"] "8"
click at [354, 168] on input"] "10" at bounding box center [361, 167] width 14 height 13
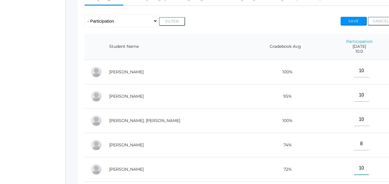
type input"] "1"
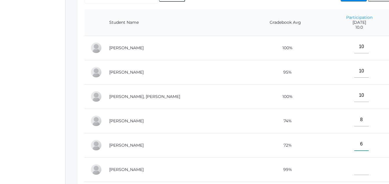
scroll to position [186, 0]
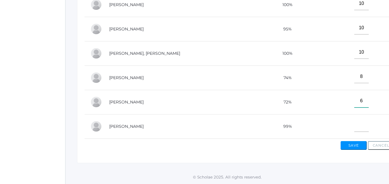
type input"] "6"
click at [354, 125] on input"] "10" at bounding box center [361, 125] width 14 height 13
type input"] "10"
click at [363, 150] on div "View By Assignment View By Category Manage Assignments Grading Categories Progr…" at bounding box center [239, 40] width 324 height 244
click at [356, 147] on button "Save" at bounding box center [353, 145] width 26 height 9
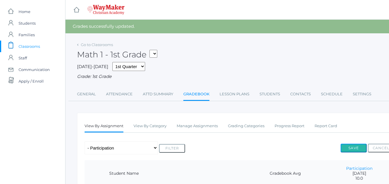
click at [355, 149] on button "Save" at bounding box center [353, 147] width 26 height 9
click at [21, 45] on span "Classrooms" at bounding box center [29, 47] width 21 height 12
